Goal: Task Accomplishment & Management: Complete application form

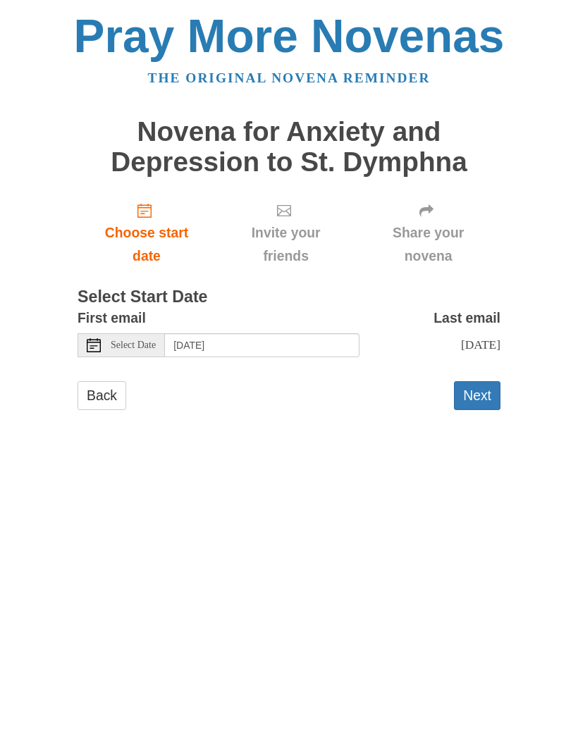
click at [467, 386] on button "Next" at bounding box center [477, 395] width 47 height 29
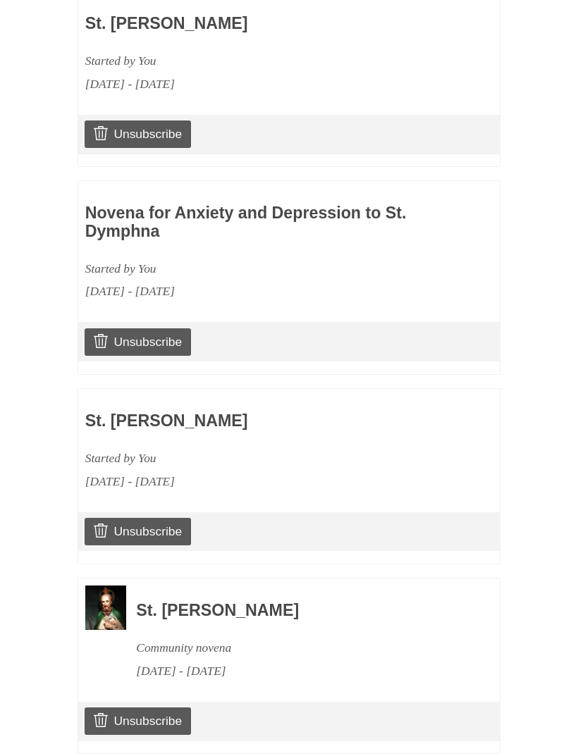
scroll to position [924, 0]
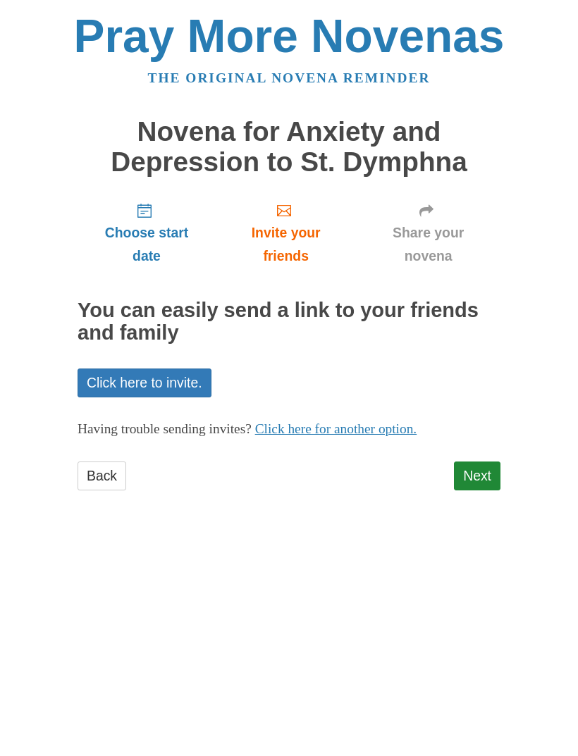
click at [481, 462] on link "Next" at bounding box center [477, 476] width 47 height 29
click at [478, 464] on link "Next" at bounding box center [477, 476] width 47 height 29
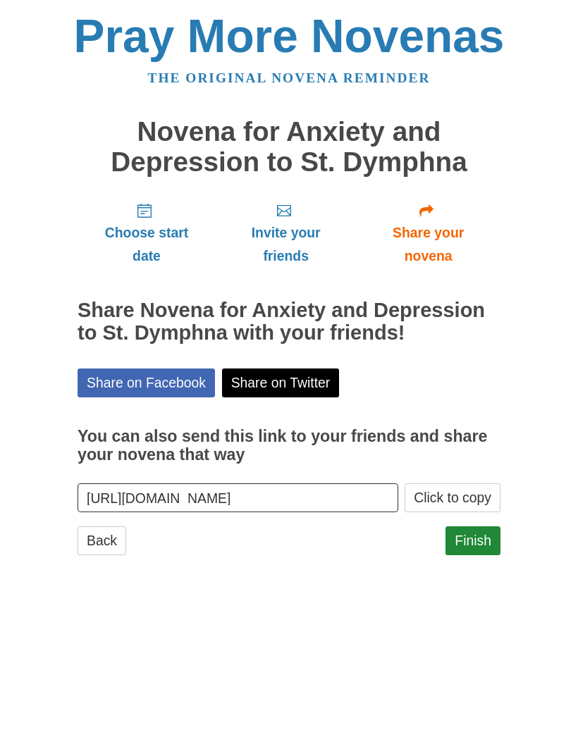
click at [478, 528] on link "Finish" at bounding box center [472, 540] width 55 height 29
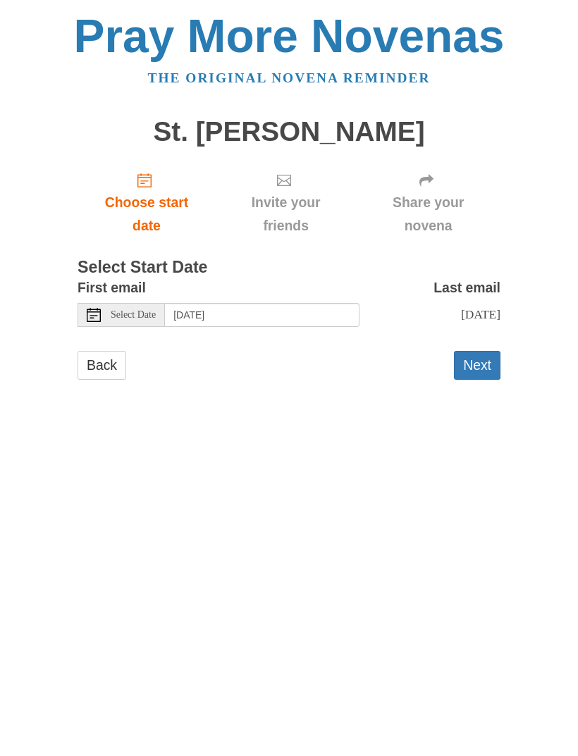
click at [474, 361] on button "Next" at bounding box center [477, 365] width 47 height 29
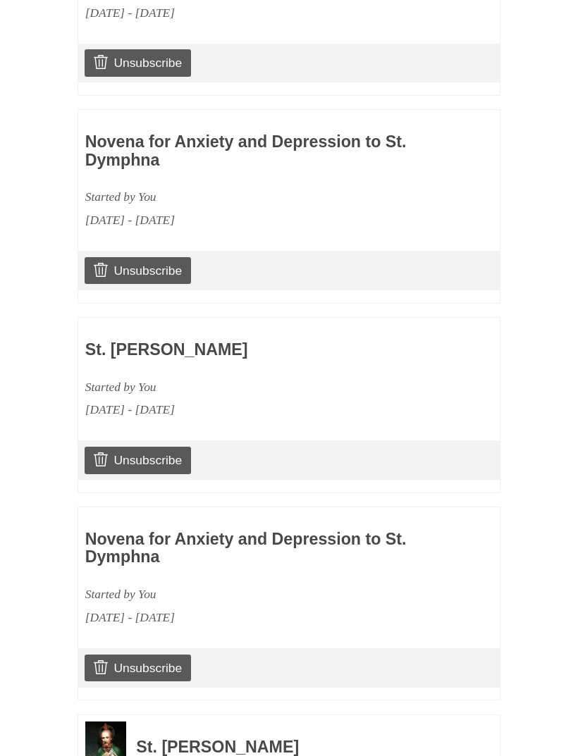
scroll to position [1096, 0]
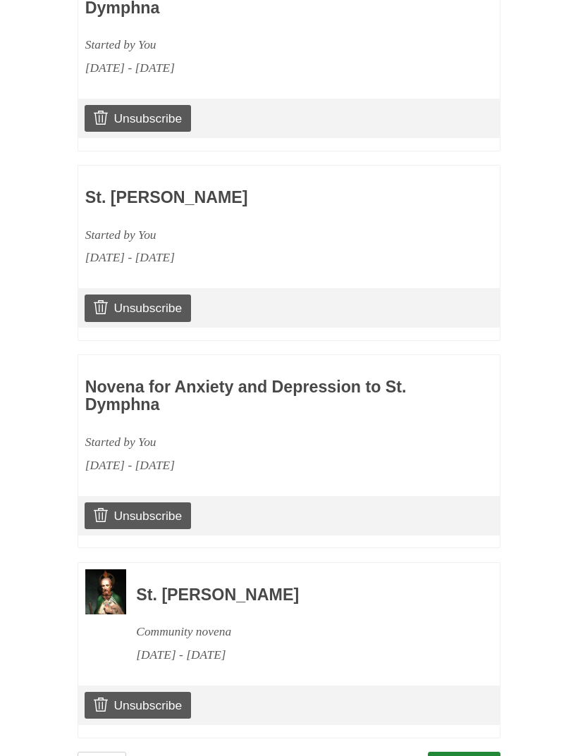
click at [467, 752] on link "Continue" at bounding box center [464, 766] width 73 height 29
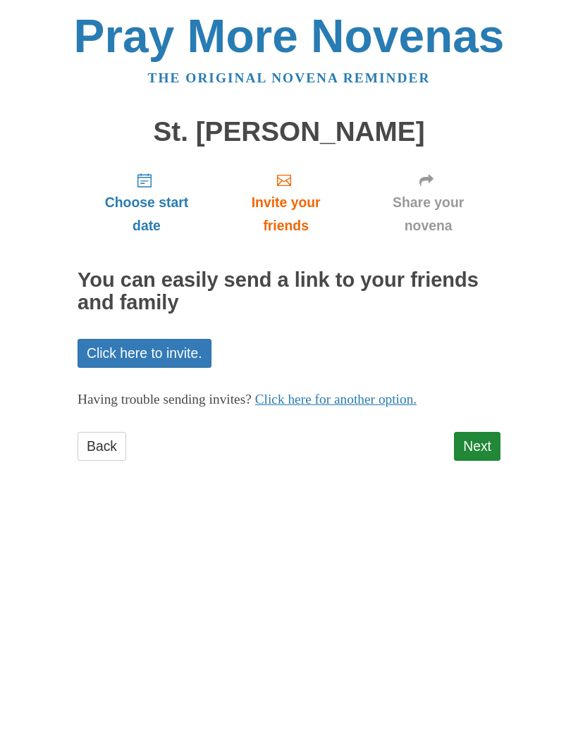
click at [479, 439] on link "Next" at bounding box center [477, 446] width 47 height 29
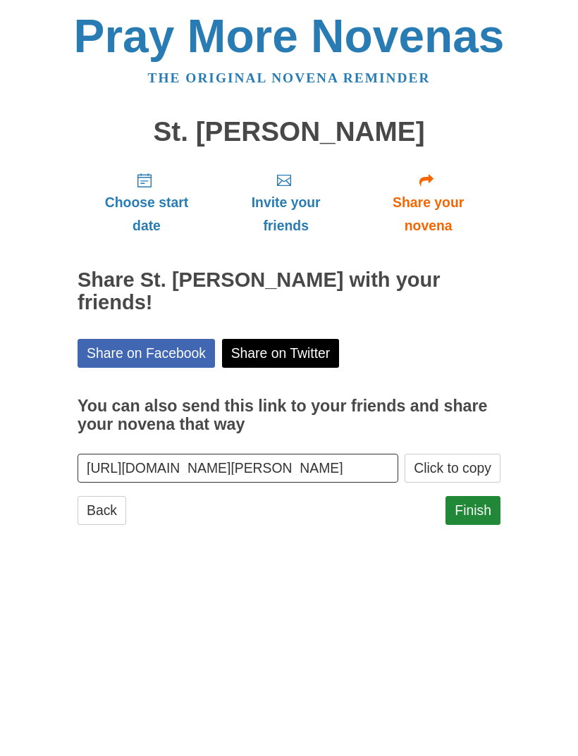
click at [476, 496] on link "Finish" at bounding box center [472, 510] width 55 height 29
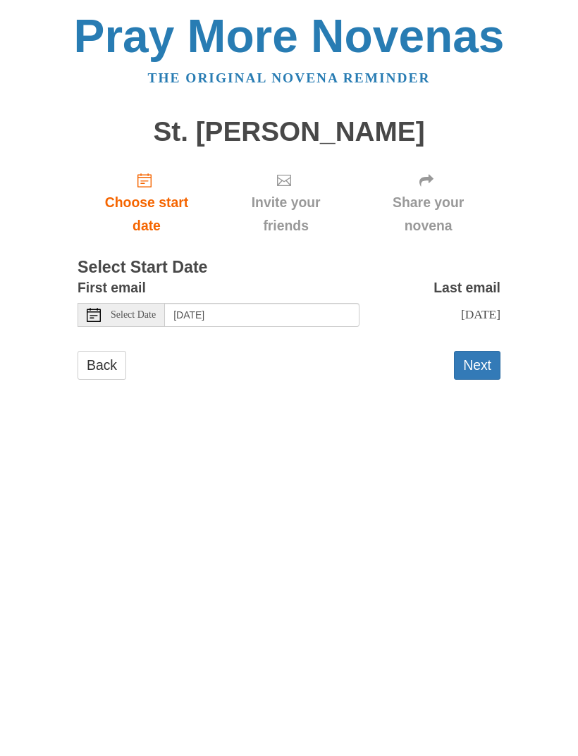
click at [479, 356] on button "Next" at bounding box center [477, 365] width 47 height 29
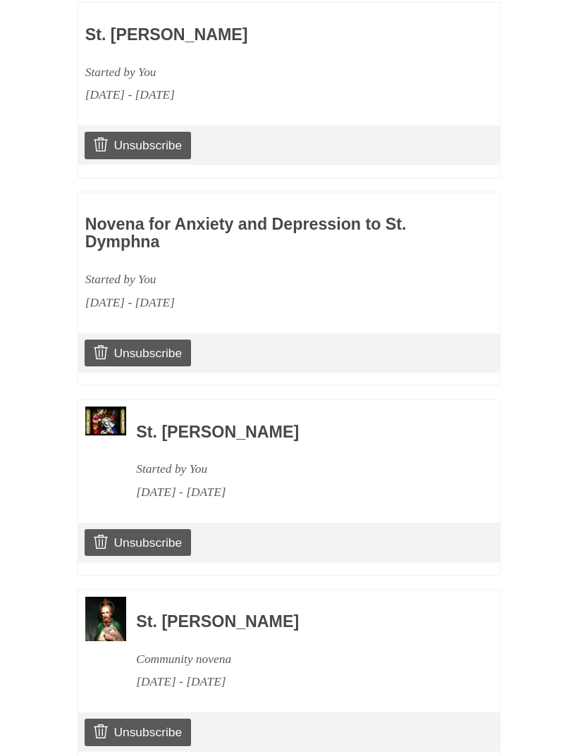
scroll to position [1283, 0]
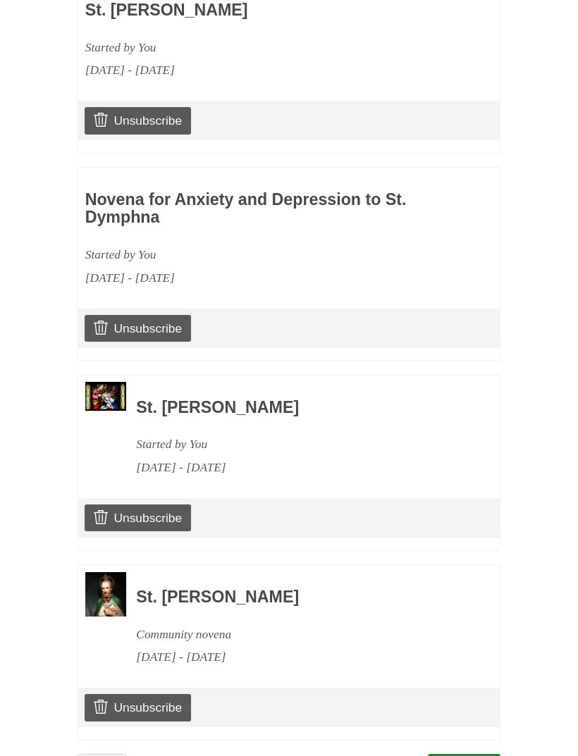
click at [472, 754] on link "Continue" at bounding box center [464, 768] width 73 height 29
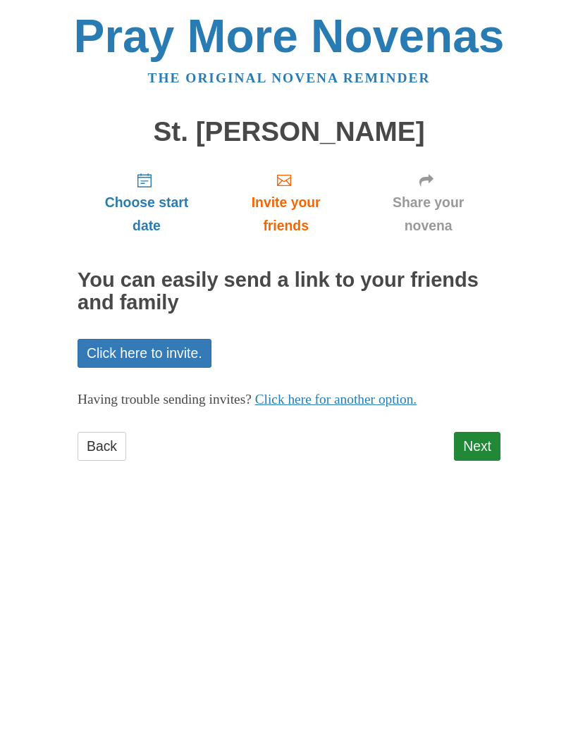
click at [491, 432] on link "Next" at bounding box center [477, 446] width 47 height 29
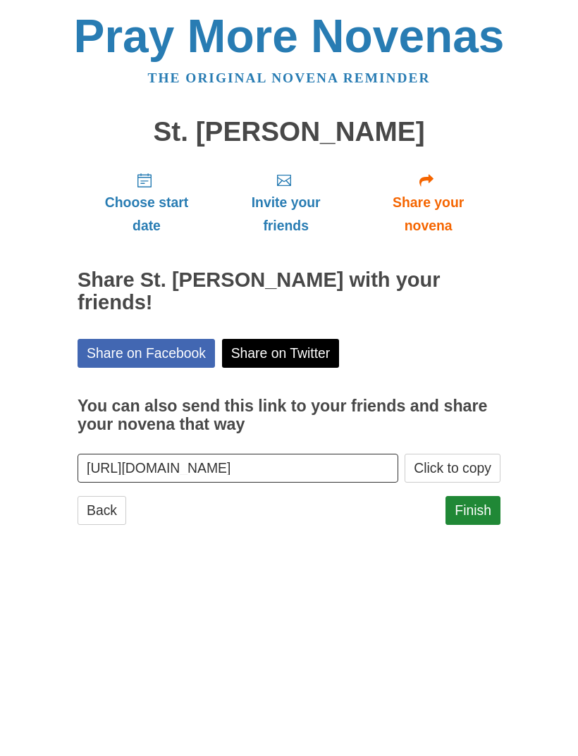
click at [478, 505] on link "Finish" at bounding box center [472, 510] width 55 height 29
